Goal: Task Accomplishment & Management: Manage account settings

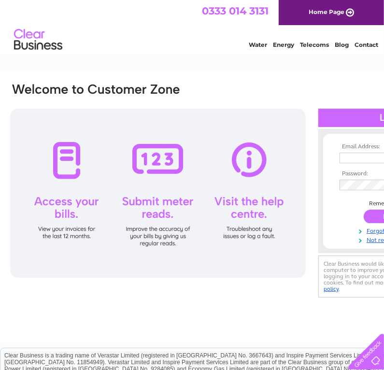
click at [65, 211] on div at bounding box center [157, 193] width 295 height 169
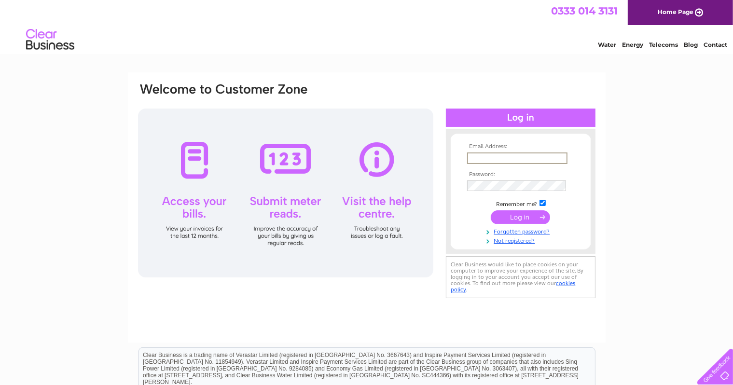
click at [383, 156] on input "text" at bounding box center [517, 158] width 100 height 12
type input "mbarrettuk05@yahoo.co.uk"
click at [383, 218] on input "submit" at bounding box center [520, 217] width 59 height 14
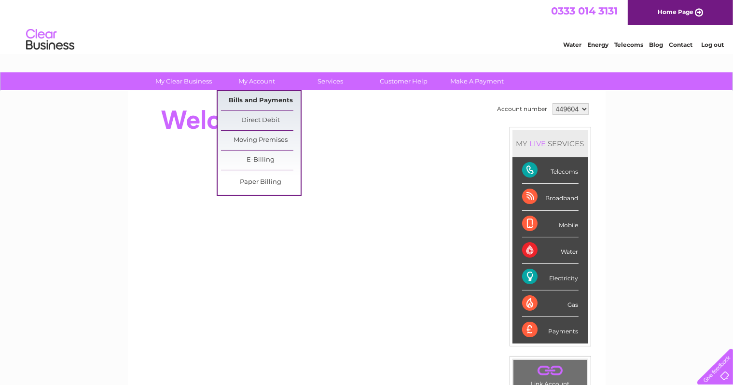
click at [254, 97] on link "Bills and Payments" at bounding box center [261, 100] width 80 height 19
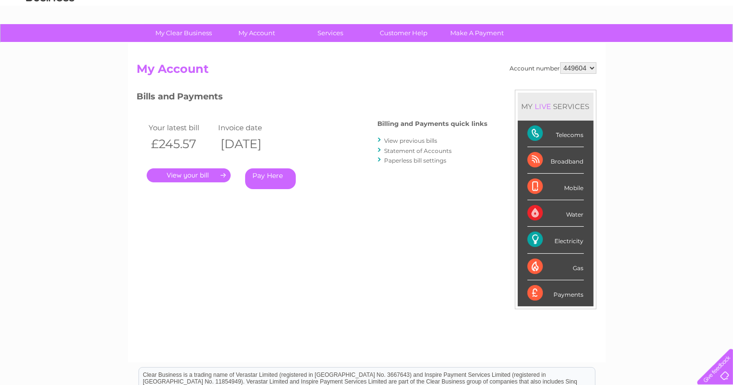
scroll to position [97, 0]
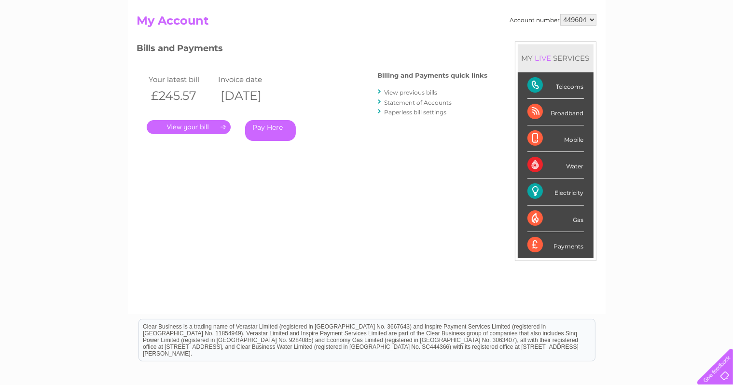
click at [183, 124] on link "." at bounding box center [189, 127] width 84 height 14
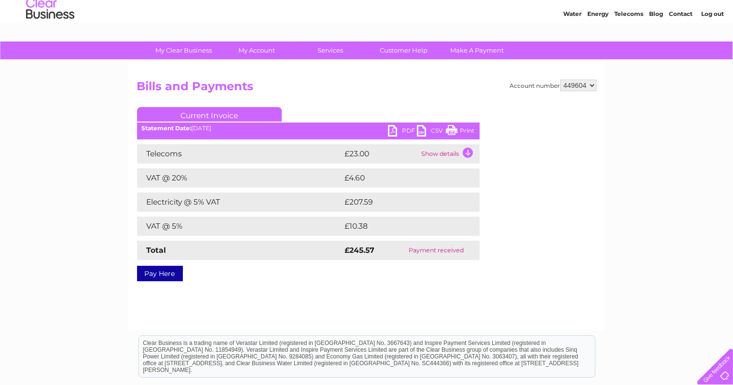
scroll to position [48, 0]
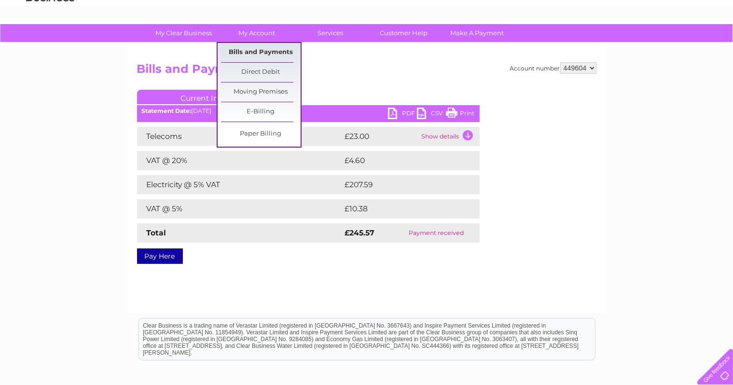
click at [255, 49] on link "Bills and Payments" at bounding box center [261, 52] width 80 height 19
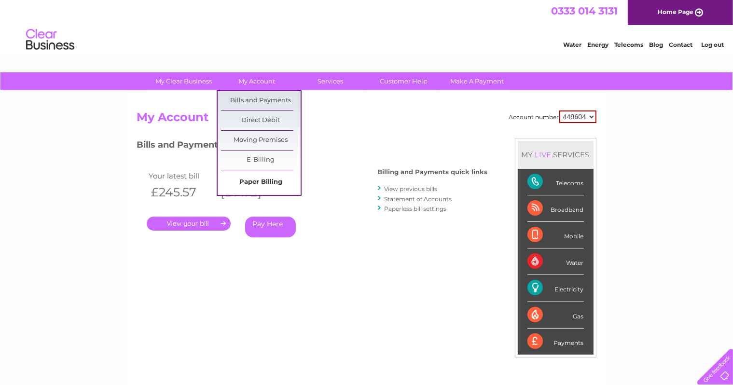
click at [254, 180] on link "Paper Billing" at bounding box center [261, 182] width 80 height 19
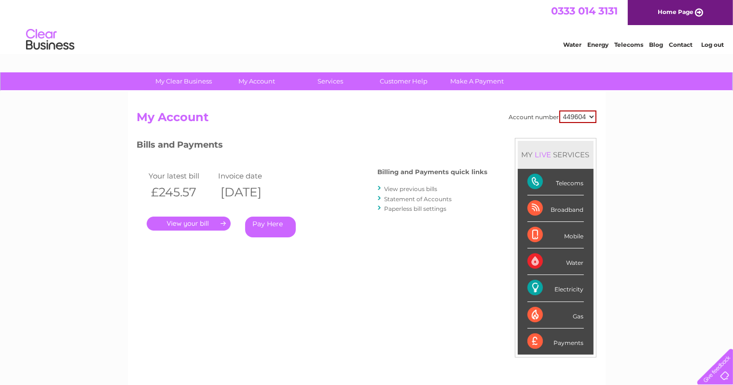
click at [187, 222] on link "." at bounding box center [189, 224] width 84 height 14
